Goal: Find specific page/section: Find specific page/section

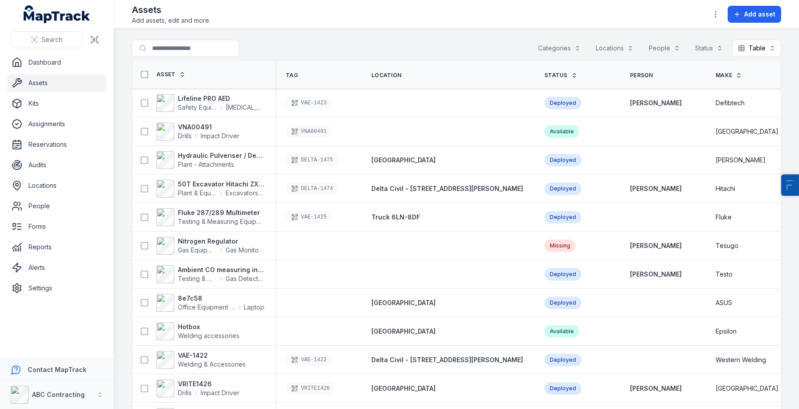
click at [58, 52] on div "Search" at bounding box center [57, 40] width 114 height 28
click at [58, 55] on link "Dashboard" at bounding box center [56, 63] width 99 height 18
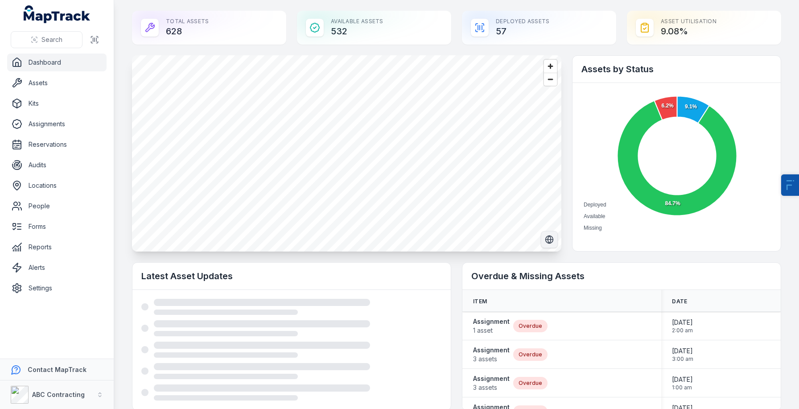
click at [551, 239] on icon "Switch to Satellite View" at bounding box center [549, 239] width 8 height 0
click at [551, 239] on icon "Switch to Map View" at bounding box center [549, 239] width 9 height 9
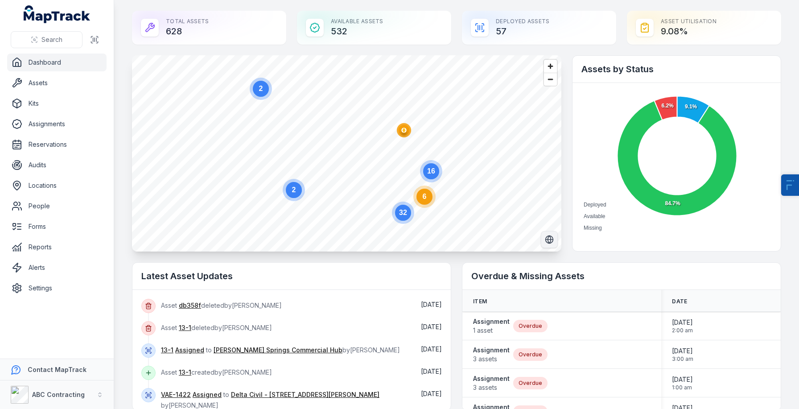
click at [431, 204] on circle at bounding box center [424, 196] width 22 height 22
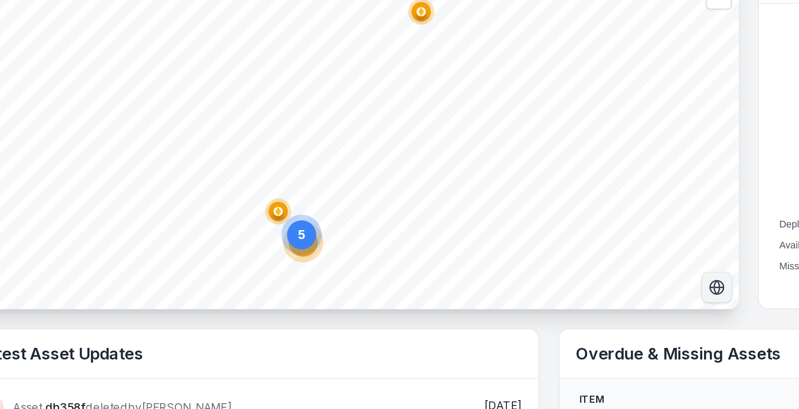
click at [310, 197] on ellipse "button" at bounding box center [307, 197] width 11 height 11
click at [387, 88] on circle "button" at bounding box center [385, 87] width 5 height 5
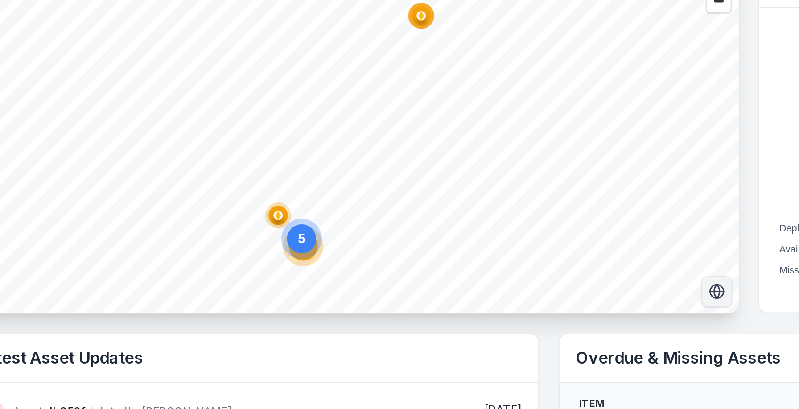
click at [321, 223] on icon "5" at bounding box center [320, 210] width 27 height 27
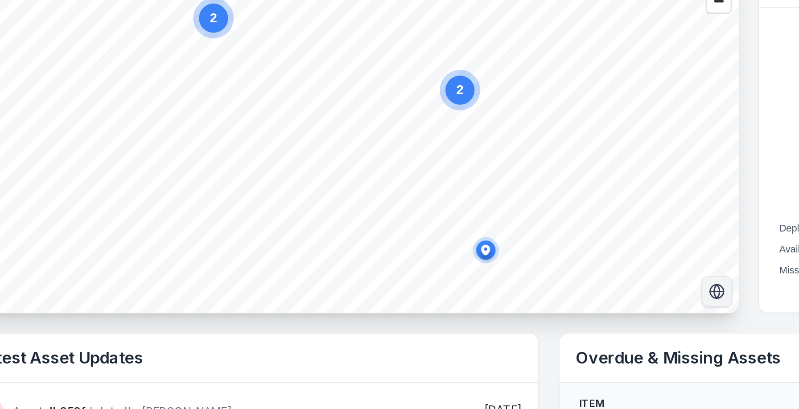
click at [548, 240] on icon "Switch to Satellite View" at bounding box center [549, 239] width 9 height 9
click at [553, 243] on icon "Switch to Map View" at bounding box center [549, 239] width 9 height 9
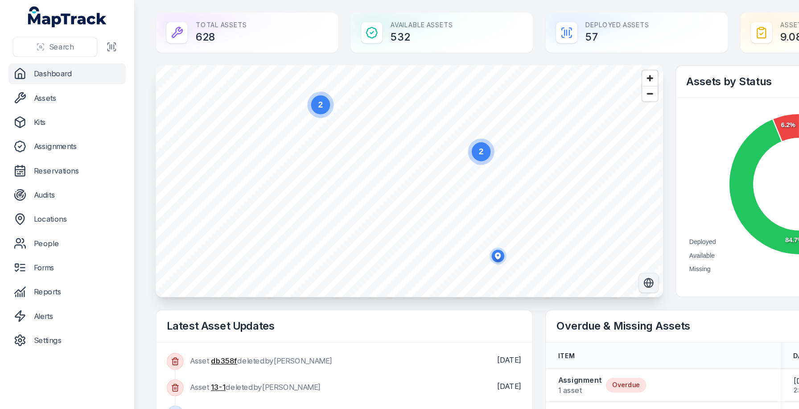
click at [39, 197] on ul "Dashboard Assets Kits Assignments Reservations Audits Locations People Forms Re…" at bounding box center [56, 175] width 99 height 243
click at [50, 205] on link "People" at bounding box center [56, 206] width 99 height 18
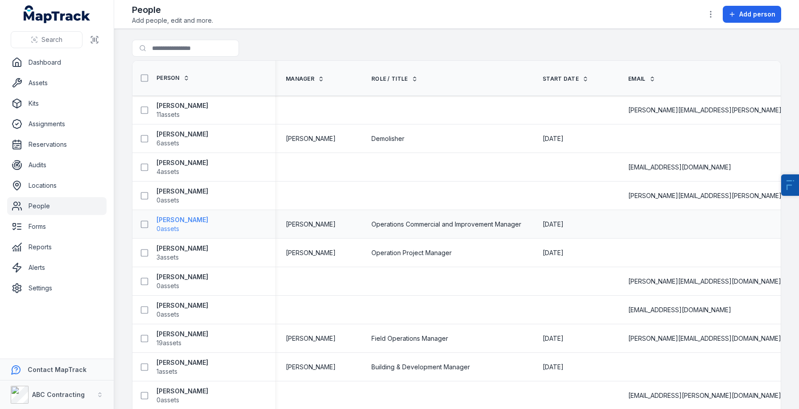
click at [185, 218] on strong "[PERSON_NAME]" at bounding box center [183, 219] width 52 height 9
